Goal: Find specific page/section: Find specific page/section

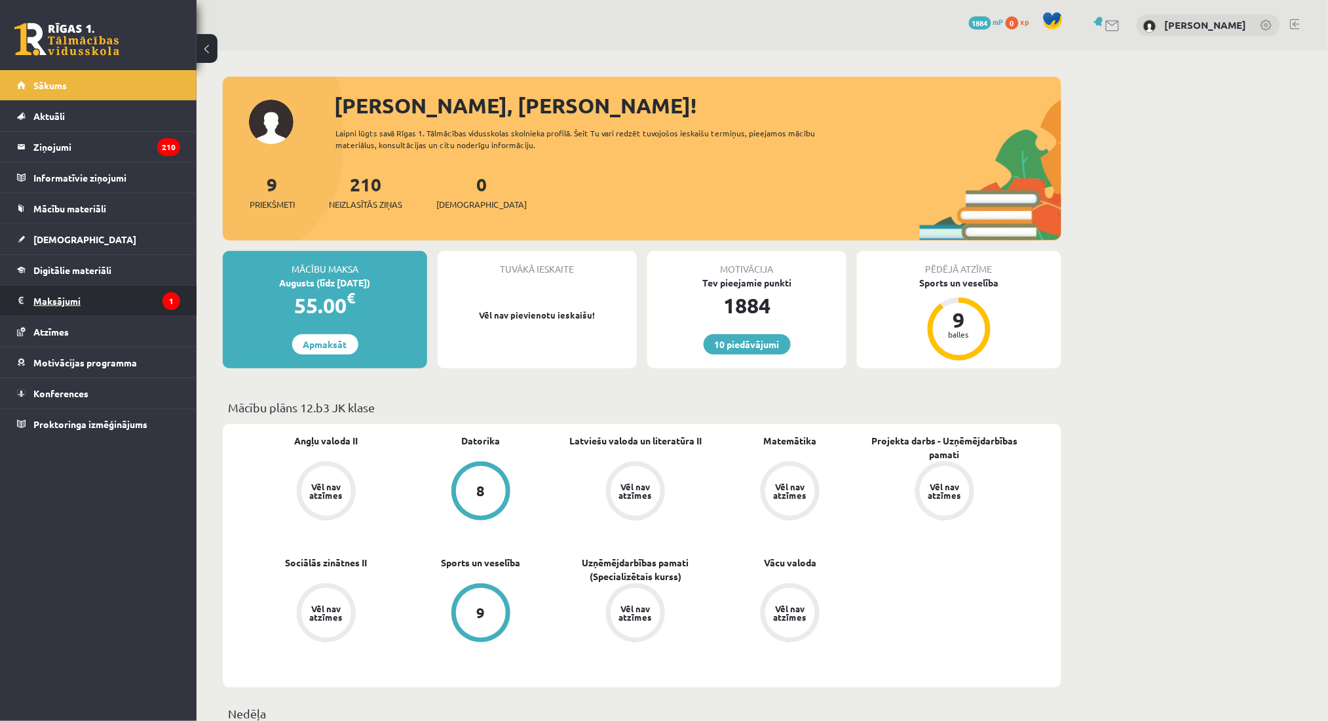
click at [145, 312] on legend "Maksājumi 1" at bounding box center [106, 301] width 147 height 30
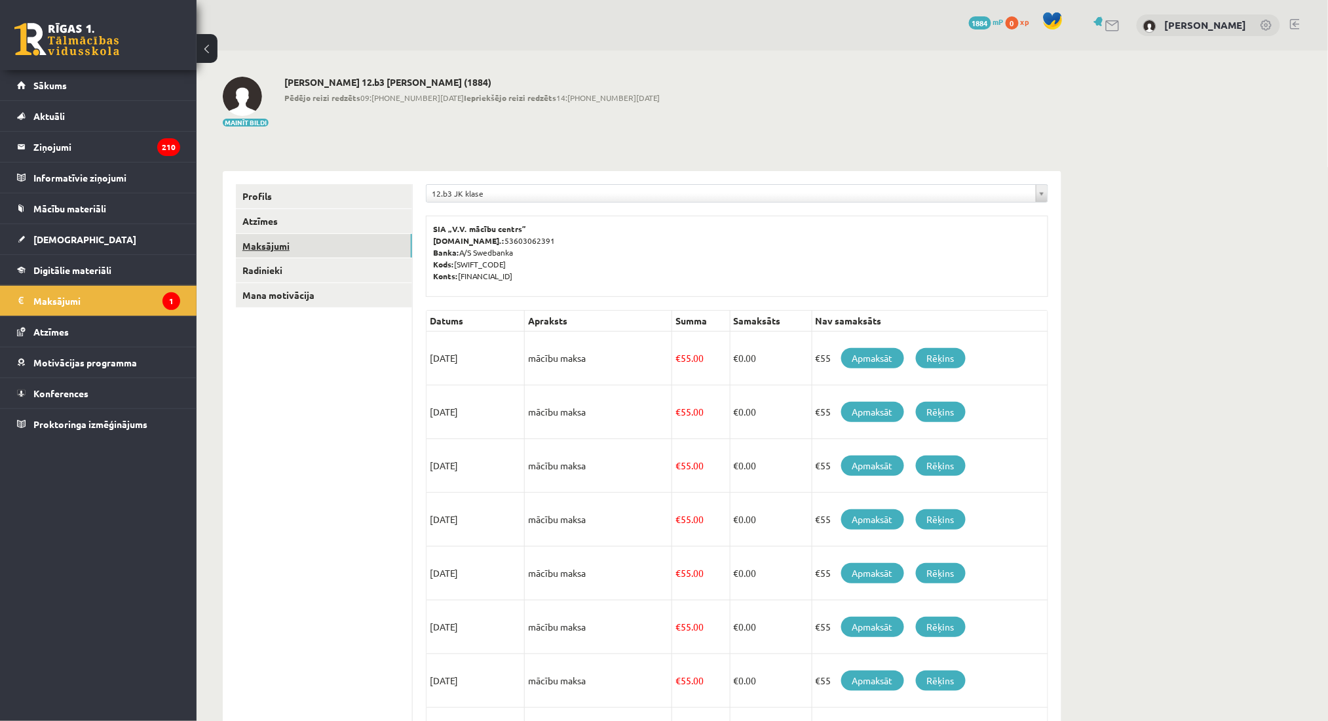
click at [349, 246] on link "Maksājumi" at bounding box center [324, 246] width 176 height 24
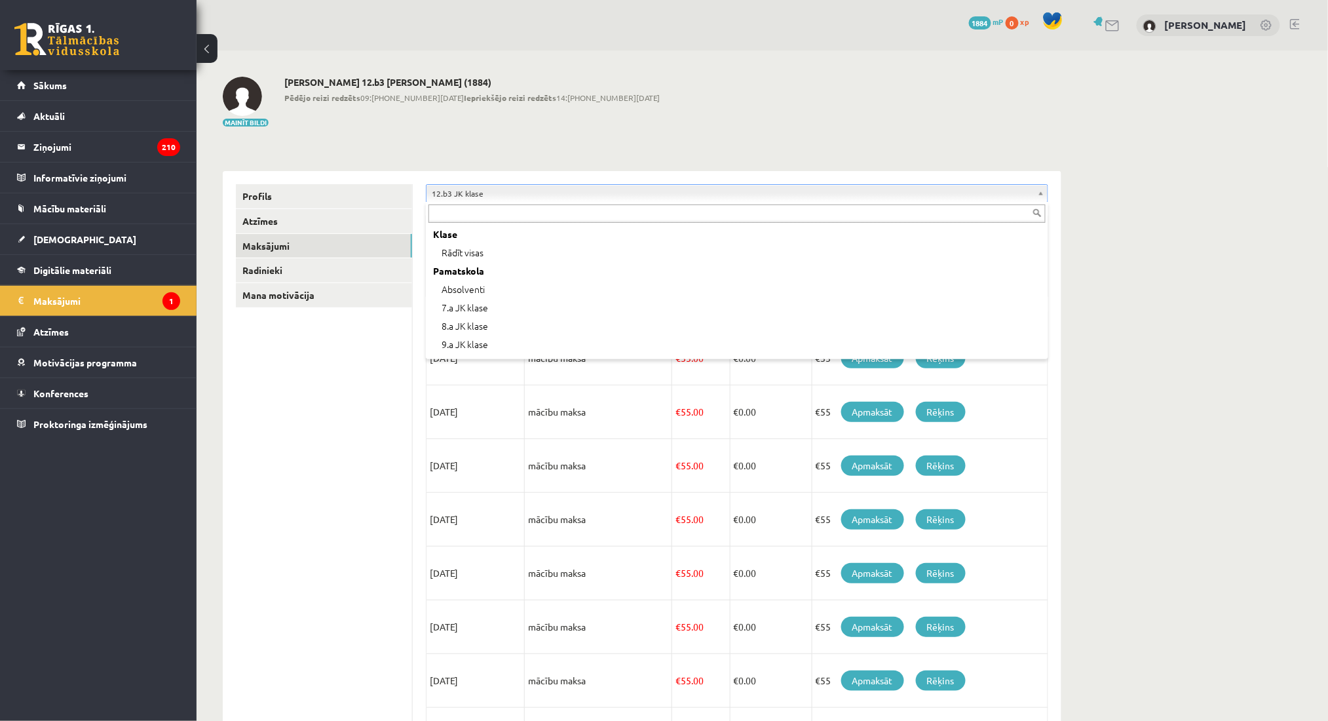
scroll to position [401, 0]
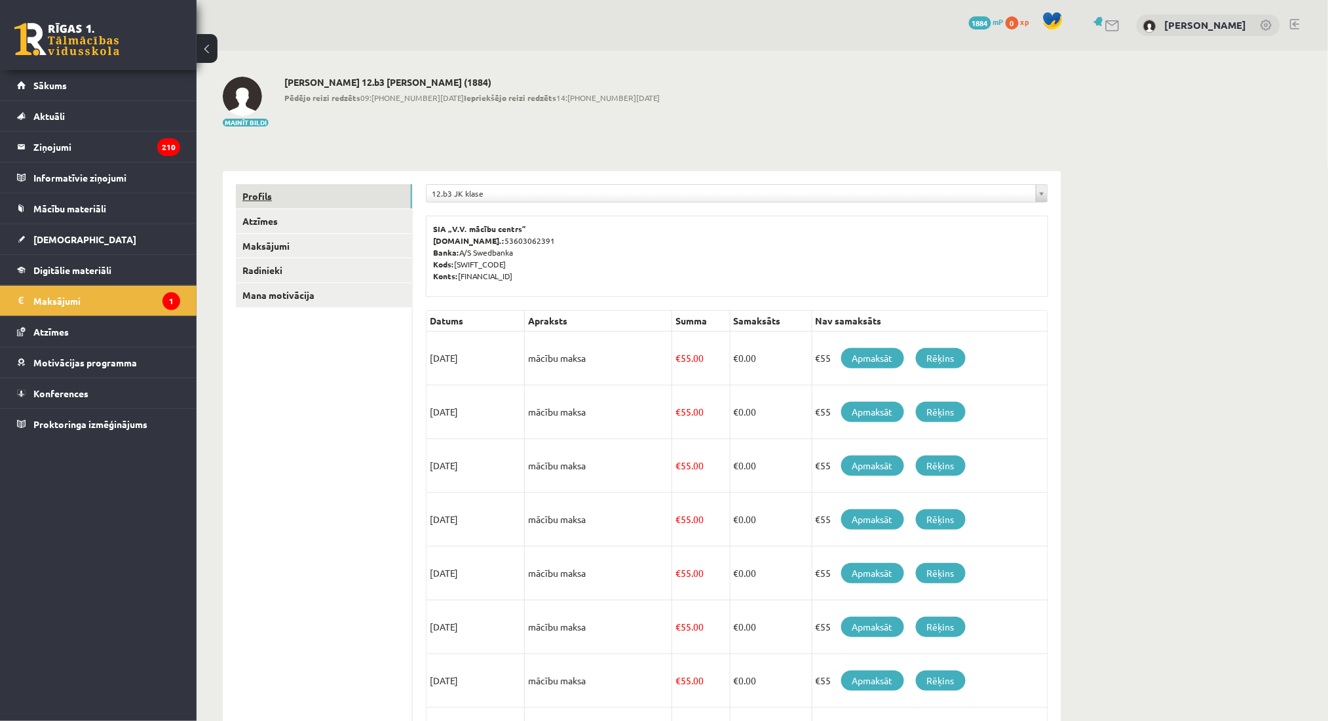
click at [322, 197] on link "Profils" at bounding box center [324, 196] width 176 height 24
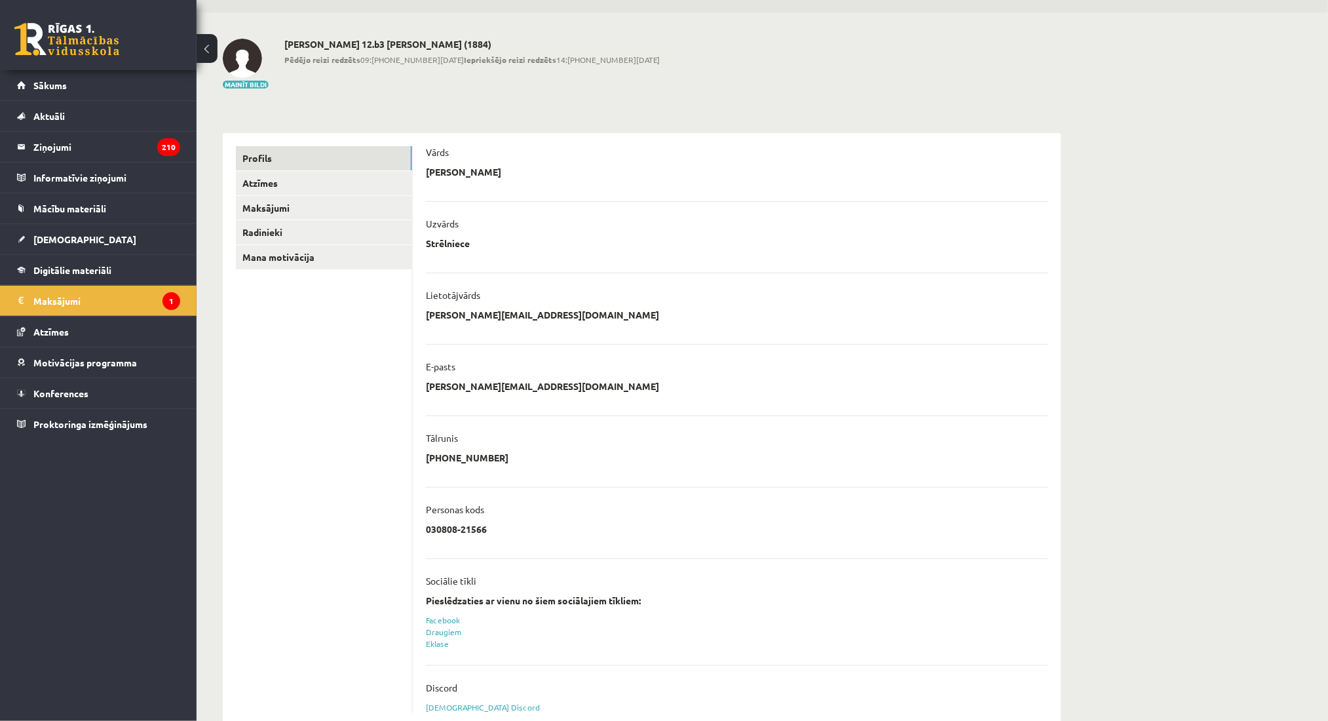
scroll to position [69, 0]
